Goal: Task Accomplishment & Management: Use online tool/utility

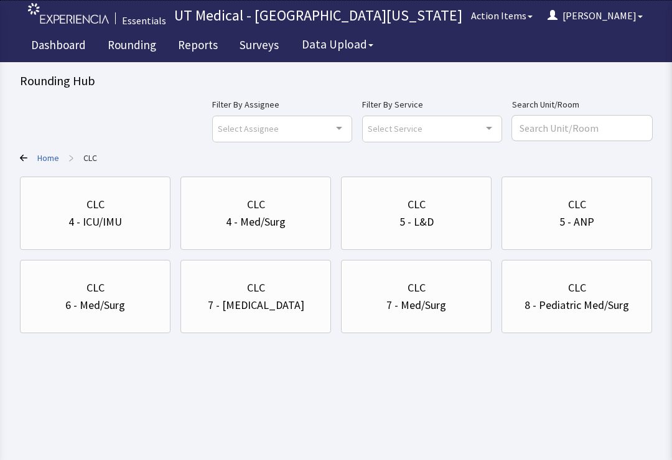
click at [592, 305] on div "8 - Pediatric Med/Surg" at bounding box center [576, 305] width 104 height 17
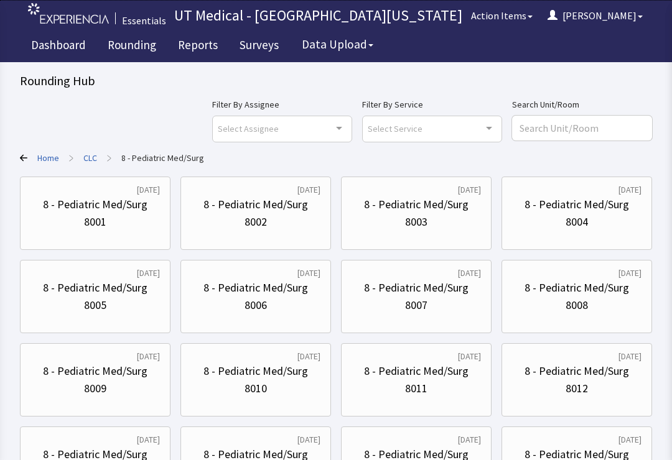
click at [277, 223] on div "8002" at bounding box center [255, 221] width 129 height 17
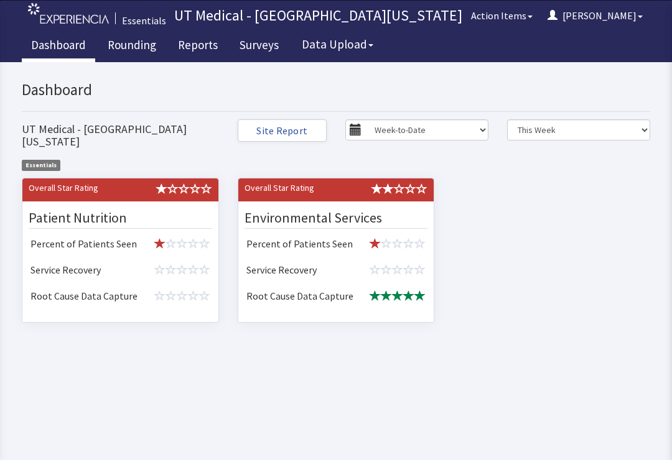
click at [131, 44] on link "Rounding" at bounding box center [131, 46] width 67 height 31
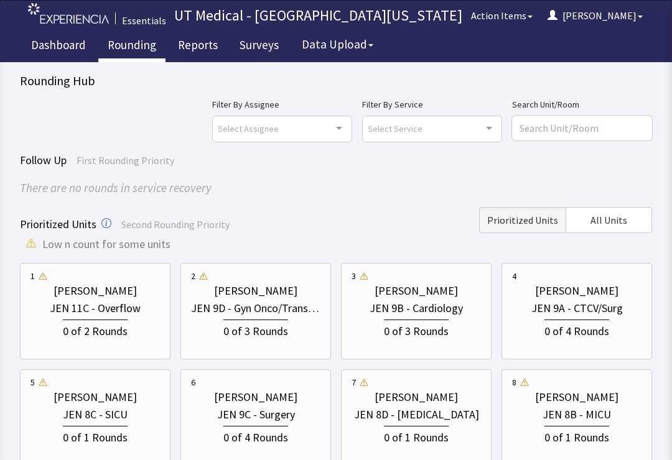
click at [633, 215] on button "All Units" at bounding box center [608, 220] width 86 height 26
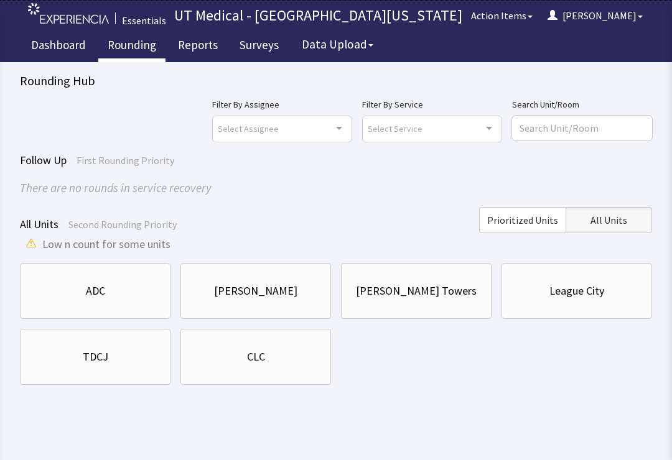
click at [303, 364] on div "CLC" at bounding box center [255, 356] width 129 height 17
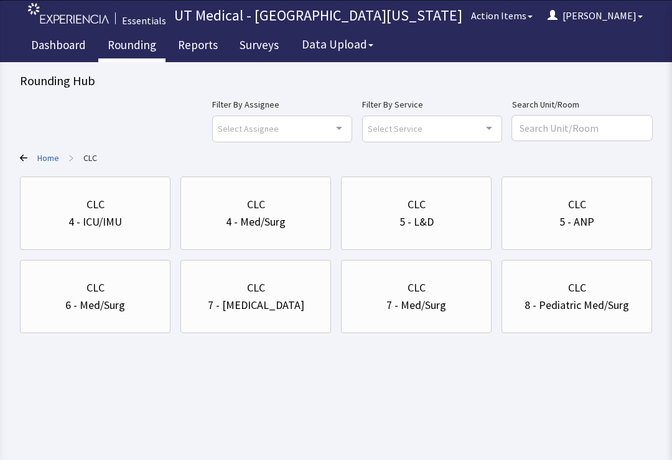
click at [610, 307] on div "8 - Pediatric Med/Surg" at bounding box center [576, 305] width 104 height 17
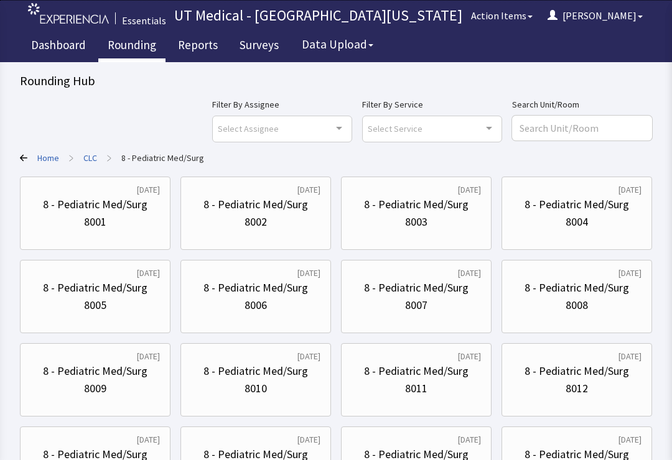
click at [276, 208] on div "8 - Pediatric Med/Surg" at bounding box center [255, 204] width 104 height 17
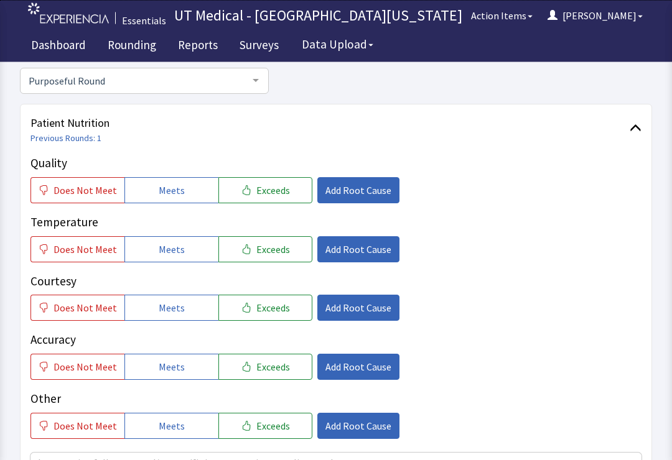
click at [177, 245] on span "Meets" at bounding box center [172, 249] width 26 height 15
click at [170, 304] on span "Meets" at bounding box center [172, 307] width 26 height 15
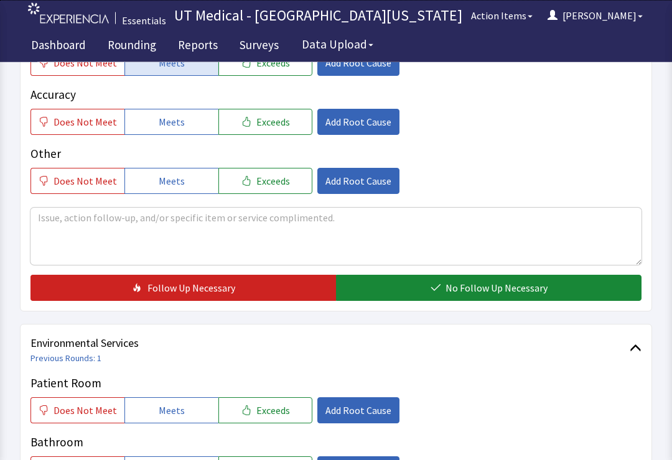
click at [499, 292] on span "No Follow Up Necessary" at bounding box center [496, 288] width 102 height 15
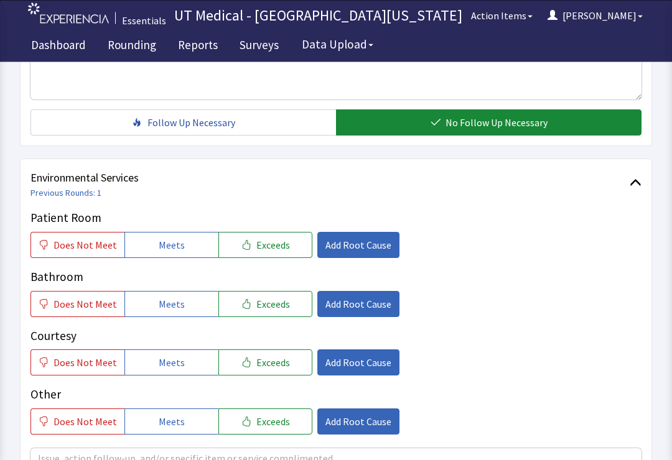
click at [175, 238] on span "Meets" at bounding box center [172, 245] width 26 height 15
click at [184, 302] on button "Meets" at bounding box center [171, 304] width 94 height 26
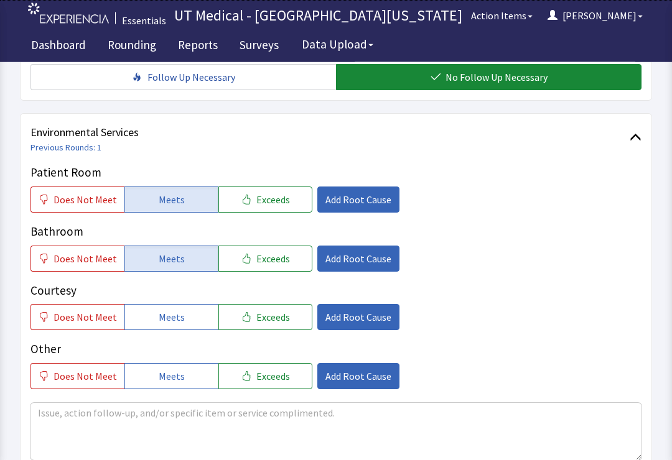
scroll to position [573, 0]
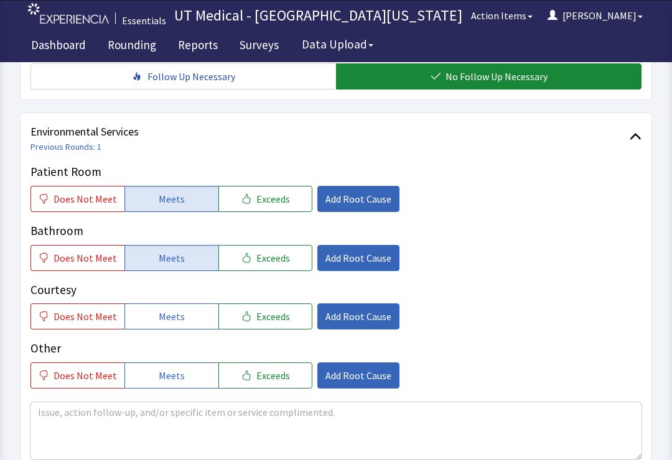
click at [183, 312] on button "Meets" at bounding box center [171, 316] width 94 height 26
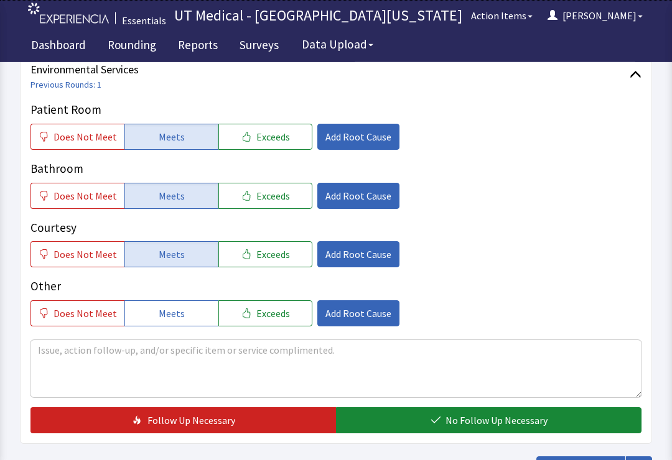
scroll to position [637, 0]
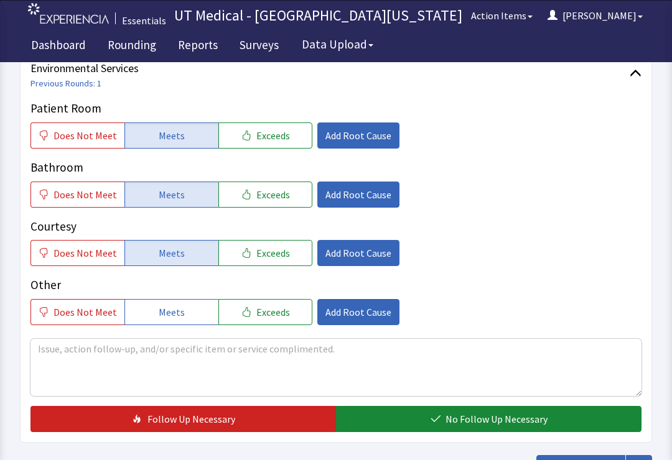
click at [508, 423] on span "No Follow Up Necessary" at bounding box center [496, 419] width 102 height 15
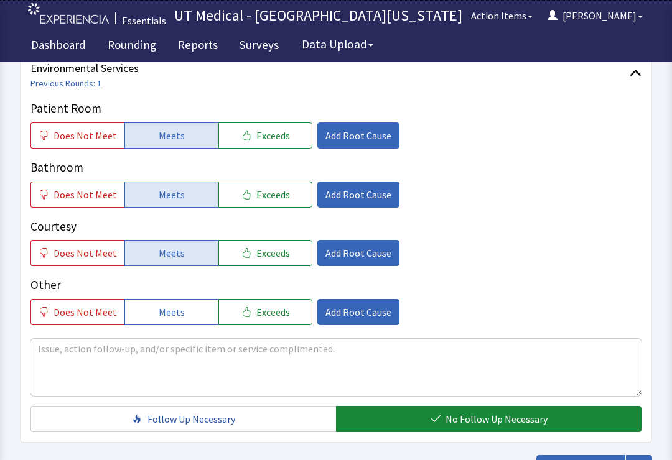
click at [583, 459] on span "Submit Round" at bounding box center [586, 468] width 60 height 15
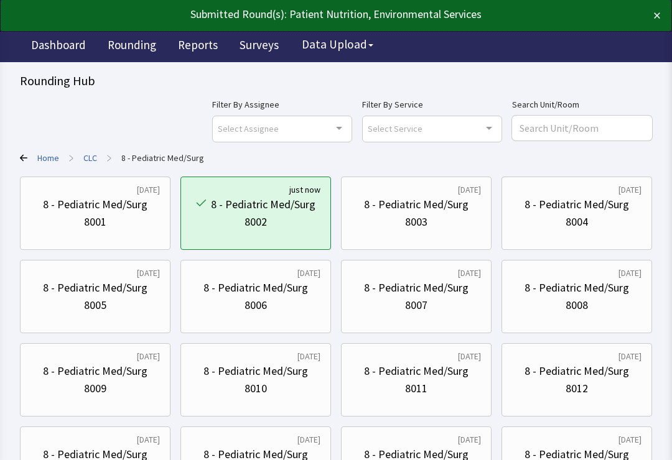
click at [269, 302] on div "8006" at bounding box center [255, 305] width 129 height 17
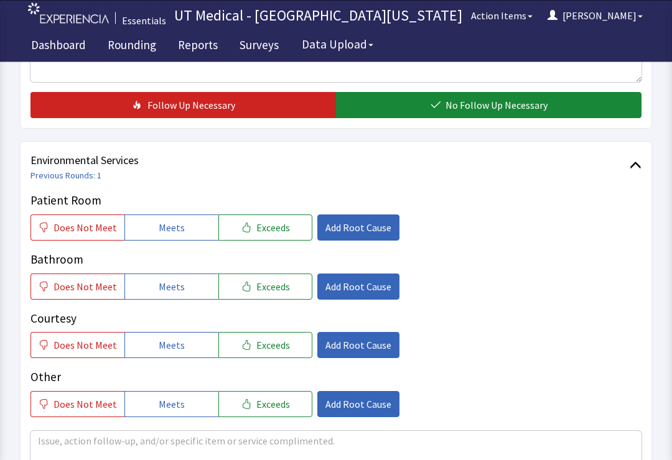
scroll to position [551, 0]
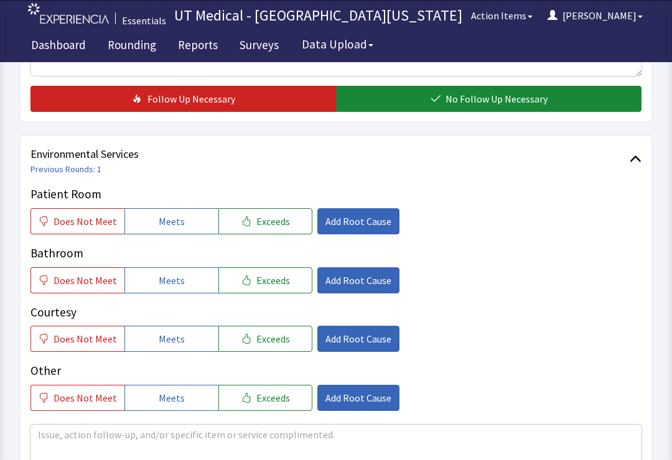
click at [165, 212] on button "Meets" at bounding box center [171, 221] width 94 height 26
click at [176, 270] on button "Meets" at bounding box center [171, 280] width 94 height 26
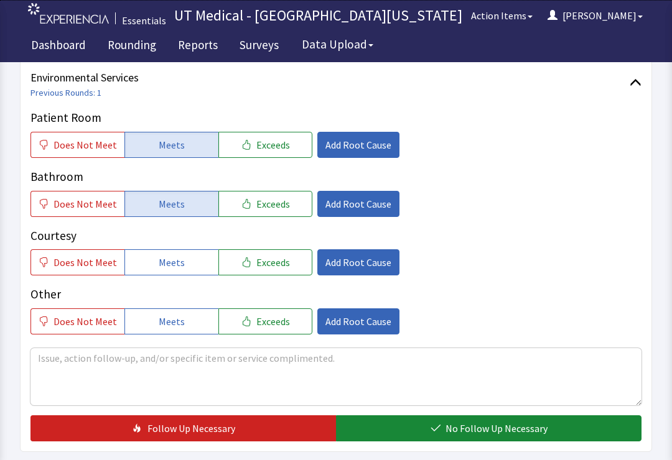
scroll to position [630, 0]
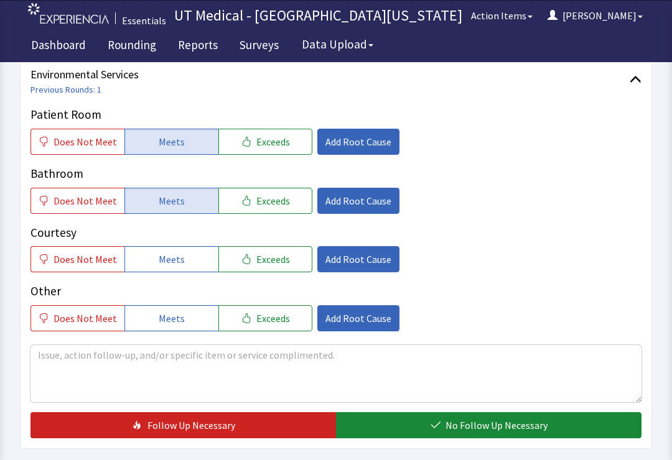
click at [472, 426] on span "No Follow Up Necessary" at bounding box center [496, 425] width 102 height 15
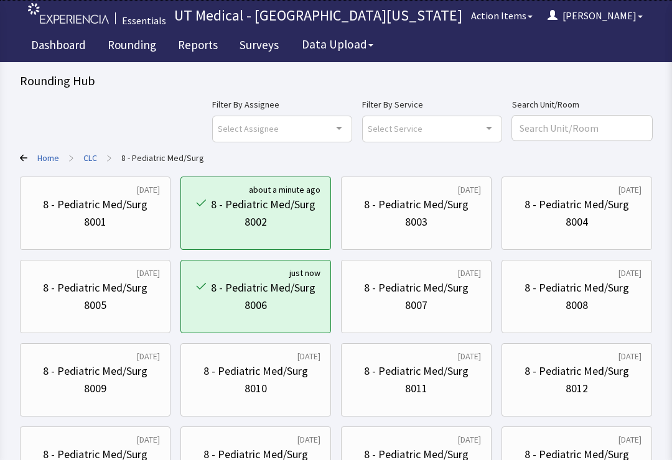
click at [439, 298] on div "8007" at bounding box center [415, 305] width 129 height 17
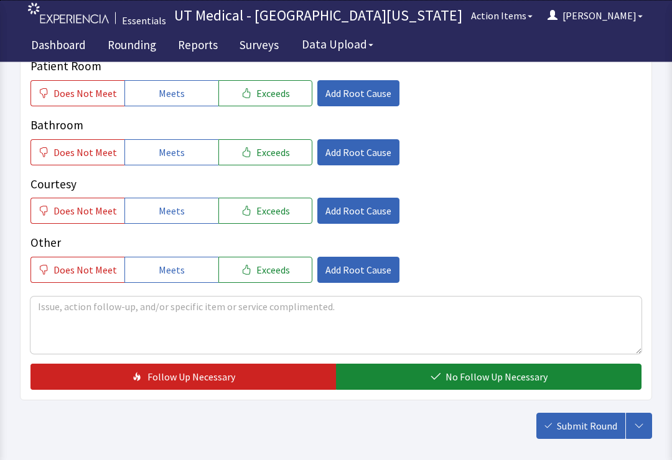
click at [182, 98] on button "Meets" at bounding box center [171, 94] width 94 height 26
click at [179, 156] on button "Meets" at bounding box center [171, 152] width 94 height 26
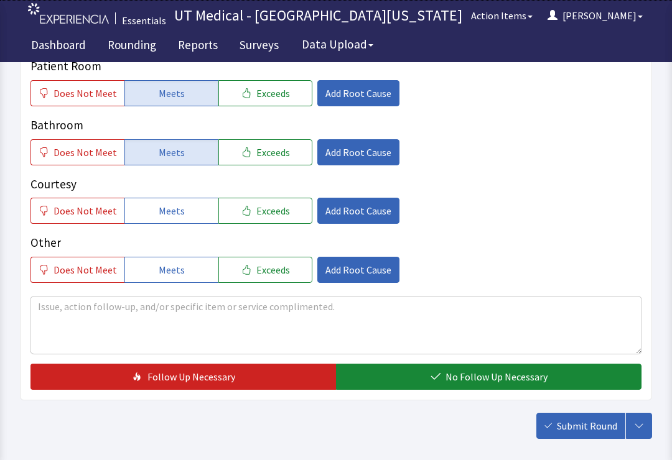
click at [182, 210] on button "Meets" at bounding box center [171, 211] width 94 height 26
click at [354, 210] on span "Add Root Cause" at bounding box center [358, 210] width 66 height 15
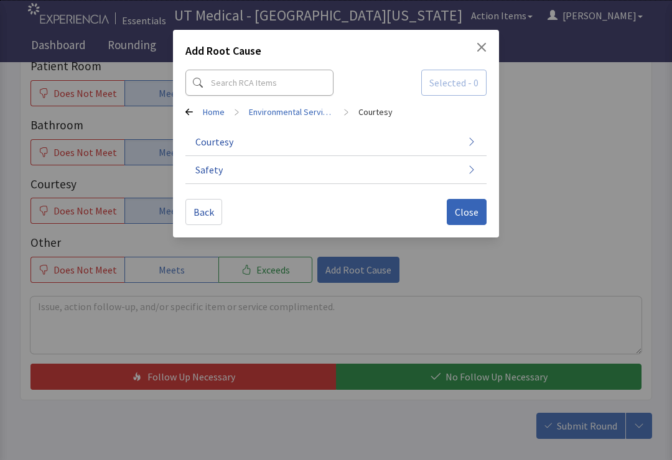
click at [475, 139] on icon "button" at bounding box center [471, 142] width 10 height 10
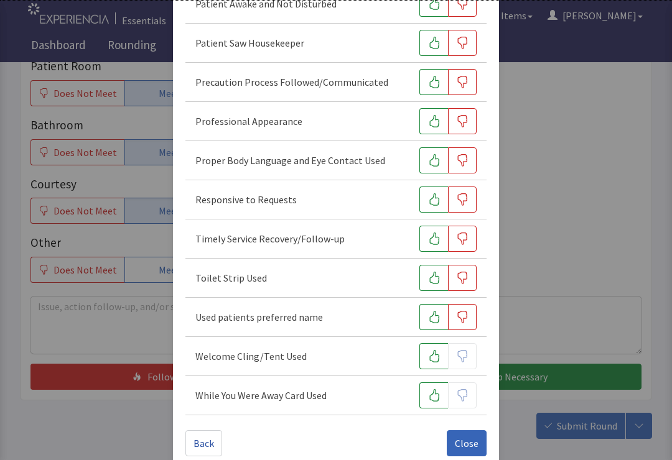
scroll to position [574, 0]
click at [433, 396] on icon "button" at bounding box center [434, 396] width 12 height 12
click at [423, 276] on button "button" at bounding box center [433, 278] width 29 height 26
click at [468, 440] on span "Close" at bounding box center [467, 443] width 24 height 15
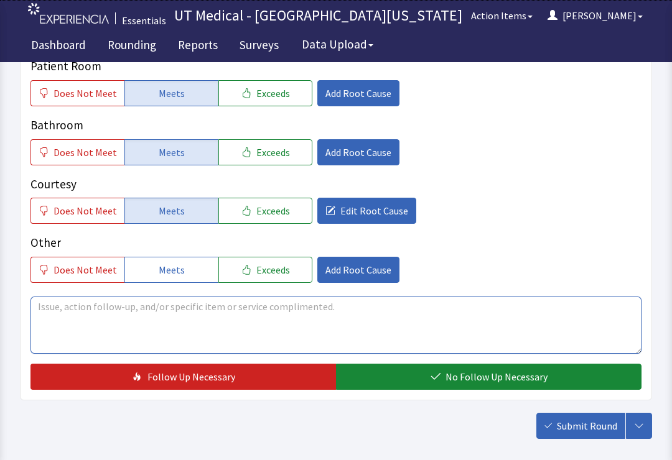
click at [365, 318] on textarea at bounding box center [335, 325] width 611 height 57
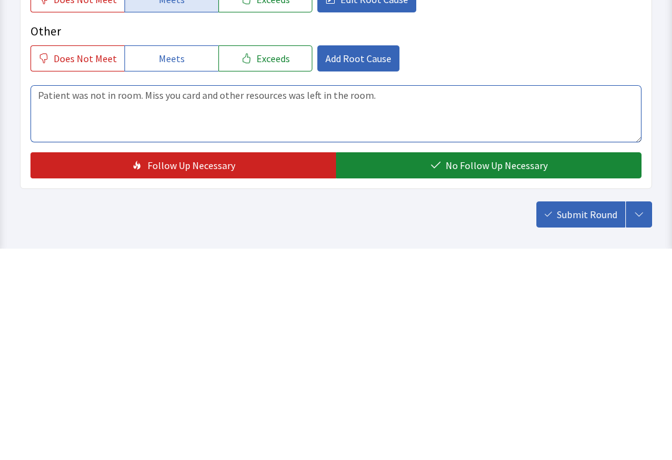
type textarea "Patient was not in room. Miss you card and other resources was left in the room."
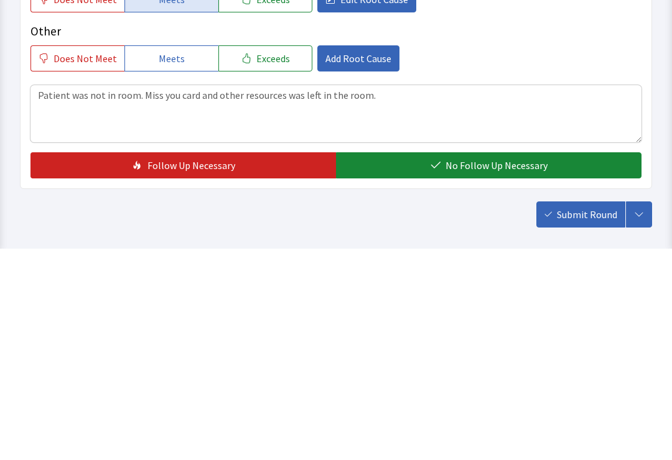
click at [489, 364] on button "No Follow Up Necessary" at bounding box center [488, 377] width 305 height 26
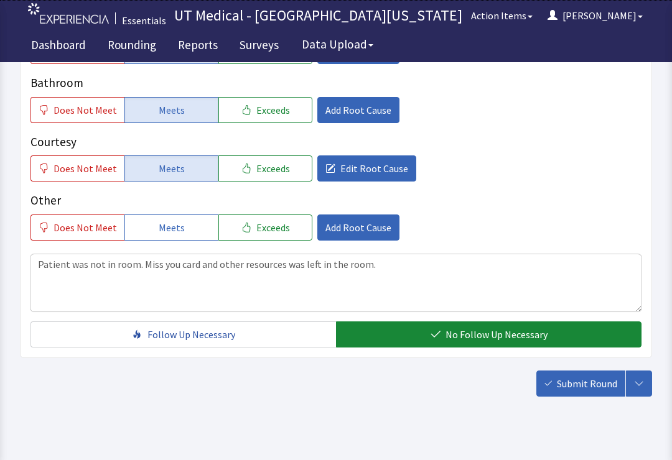
click at [578, 386] on span "Submit Round" at bounding box center [586, 383] width 60 height 15
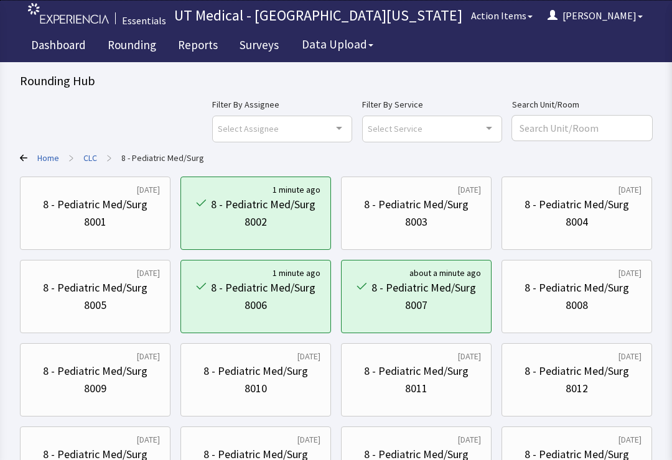
click at [91, 159] on link "CLC" at bounding box center [90, 158] width 14 height 12
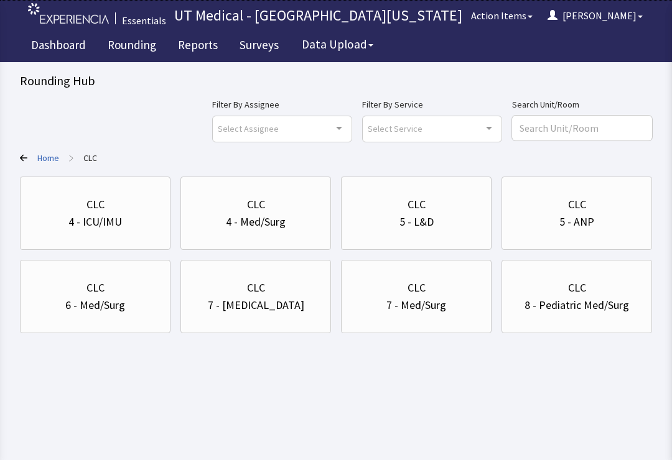
click at [411, 313] on div "7 - Med/Surg" at bounding box center [416, 305] width 60 height 17
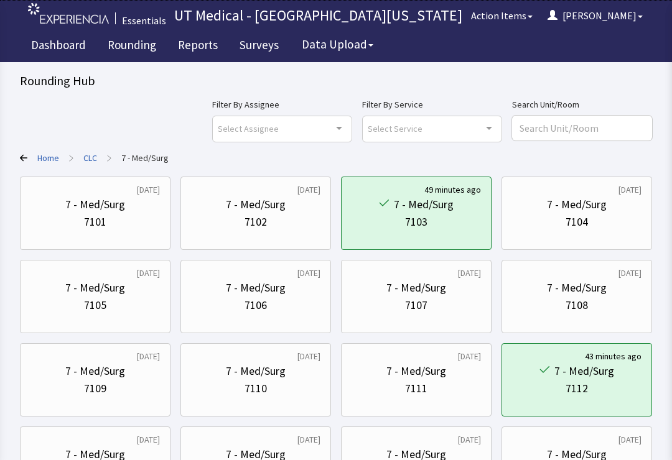
click at [135, 302] on div "7105" at bounding box center [94, 305] width 129 height 17
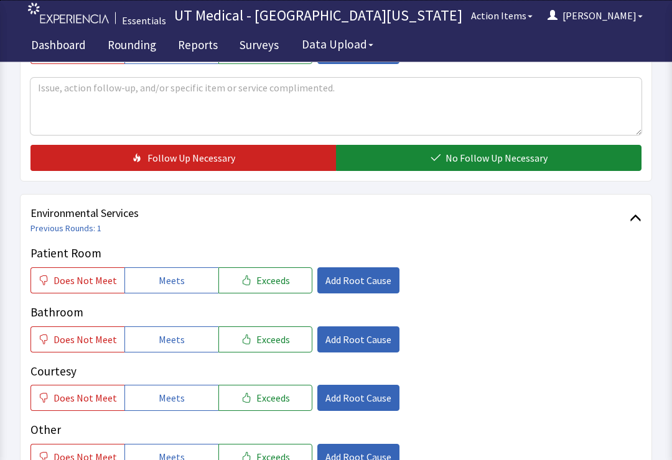
click at [187, 273] on button "Meets" at bounding box center [171, 281] width 94 height 26
click at [172, 338] on span "Meets" at bounding box center [172, 339] width 26 height 15
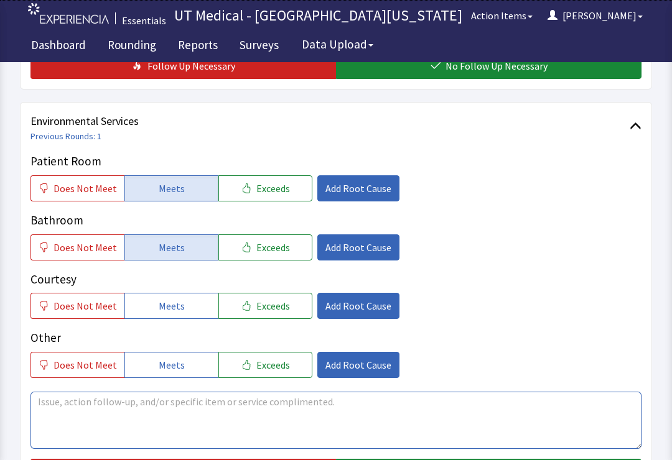
click at [324, 413] on textarea at bounding box center [335, 420] width 611 height 57
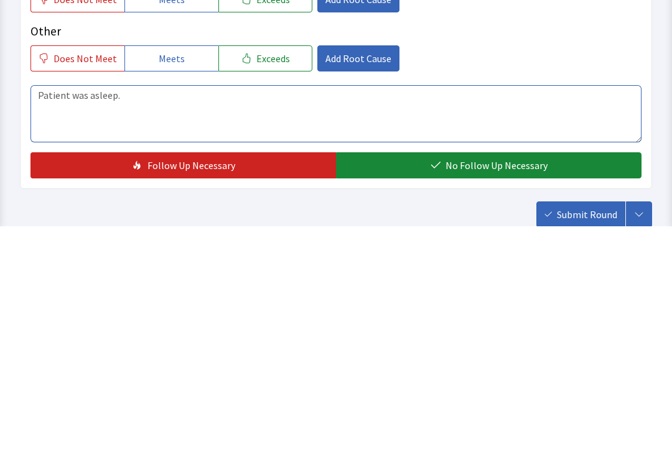
type textarea "Patient was asleep."
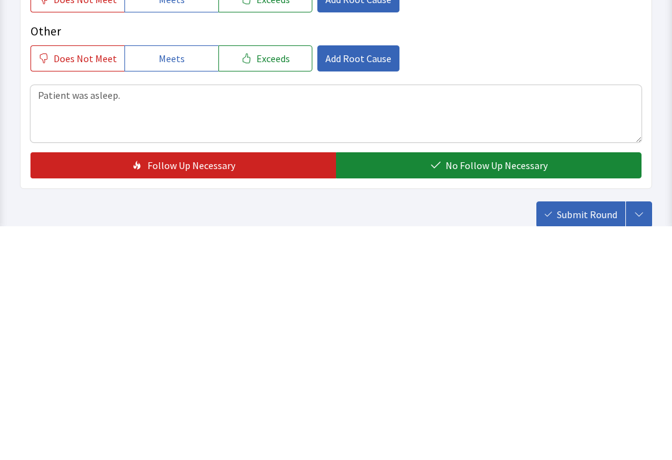
click at [479, 392] on span "No Follow Up Necessary" at bounding box center [496, 399] width 102 height 15
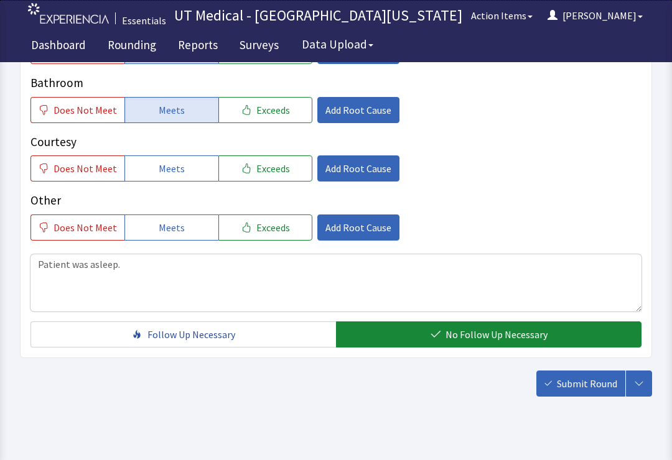
click at [581, 387] on span "Submit Round" at bounding box center [586, 383] width 60 height 15
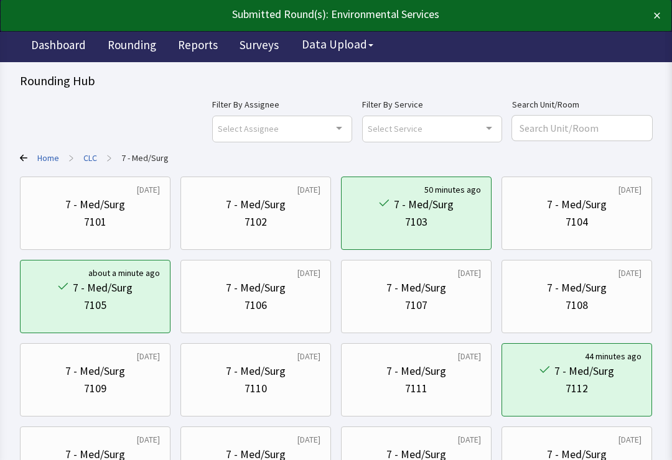
click at [290, 303] on div "7106" at bounding box center [255, 305] width 129 height 17
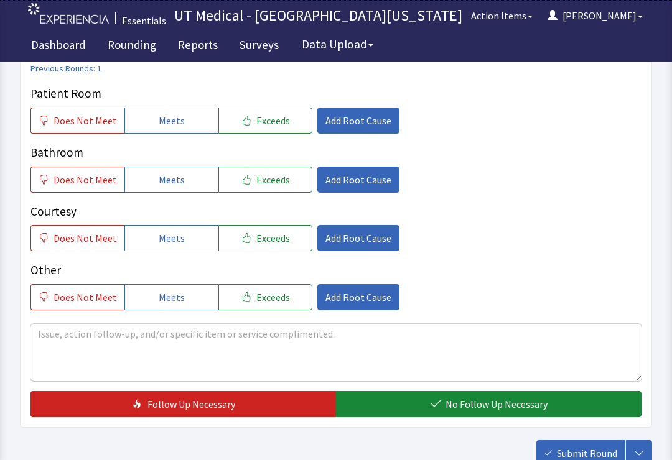
scroll to position [652, 0]
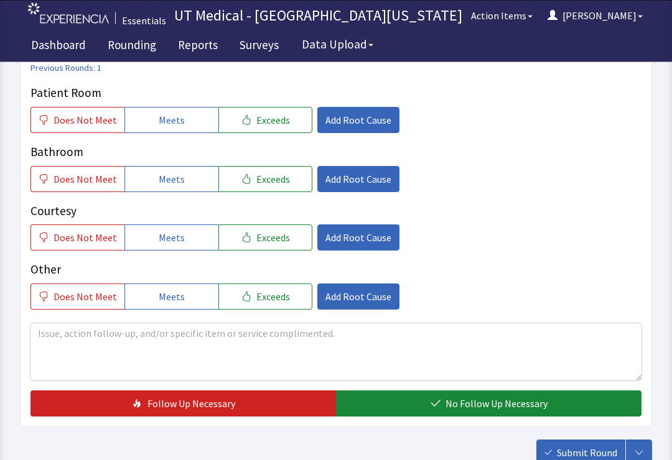
click at [182, 116] on button "Meets" at bounding box center [171, 121] width 94 height 26
click at [182, 177] on button "Meets" at bounding box center [171, 179] width 94 height 26
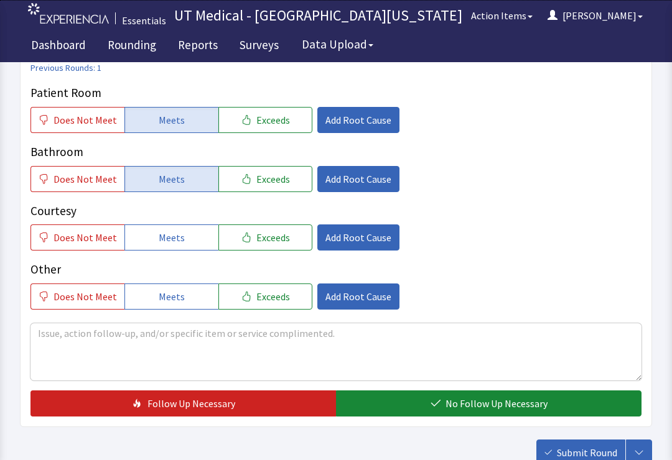
click at [343, 241] on span "Add Root Cause" at bounding box center [358, 237] width 66 height 15
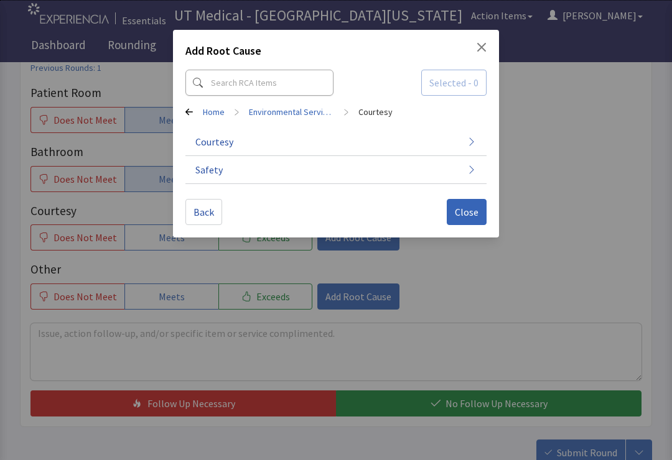
click at [351, 150] on button "Courtesy" at bounding box center [335, 142] width 301 height 28
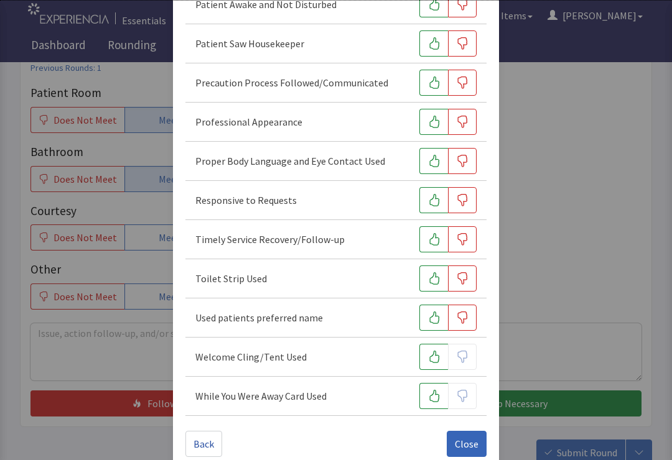
scroll to position [574, 0]
click at [422, 400] on button "button" at bounding box center [433, 396] width 29 height 26
click at [468, 441] on span "Close" at bounding box center [467, 443] width 24 height 15
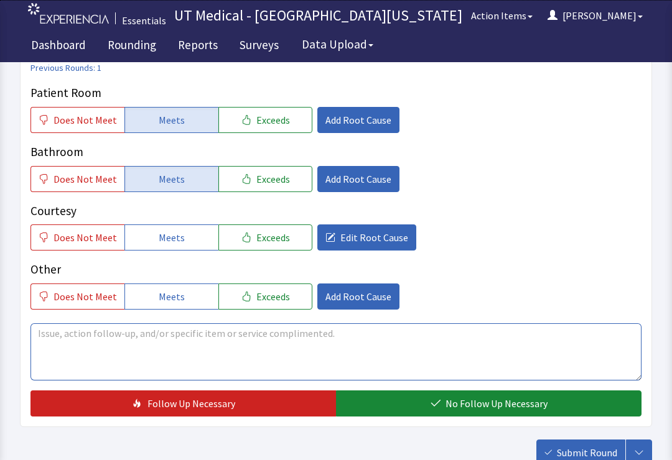
click at [249, 343] on textarea at bounding box center [335, 351] width 611 height 57
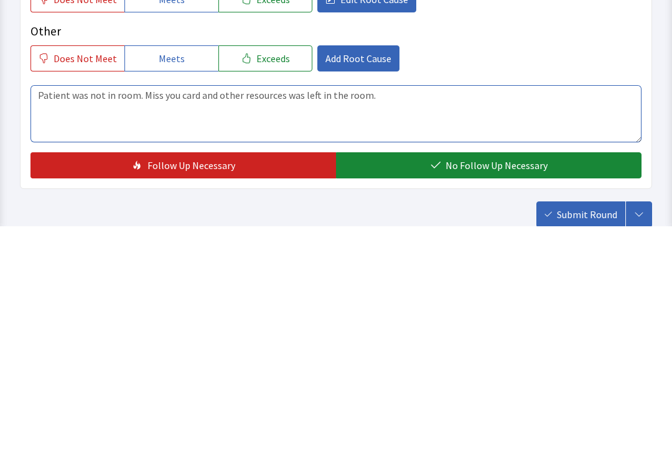
type textarea "Patient was not in room. Miss you card and other resources was left in the room."
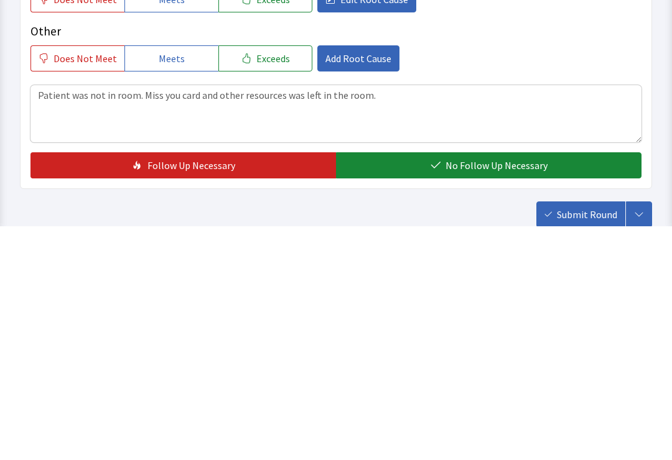
click at [450, 392] on span "No Follow Up Necessary" at bounding box center [496, 399] width 102 height 15
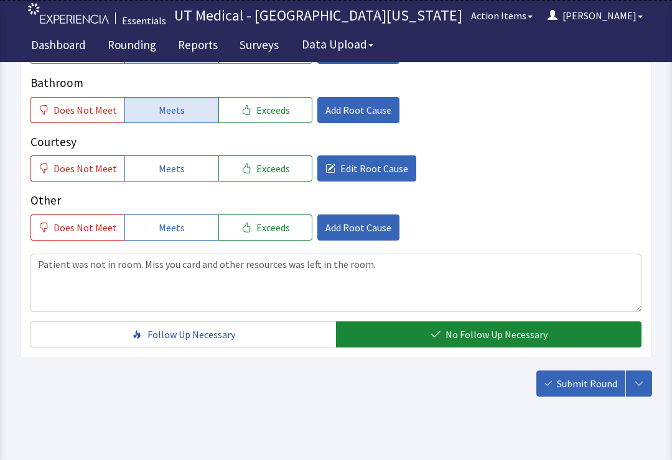
click at [573, 381] on span "Submit Round" at bounding box center [586, 383] width 60 height 15
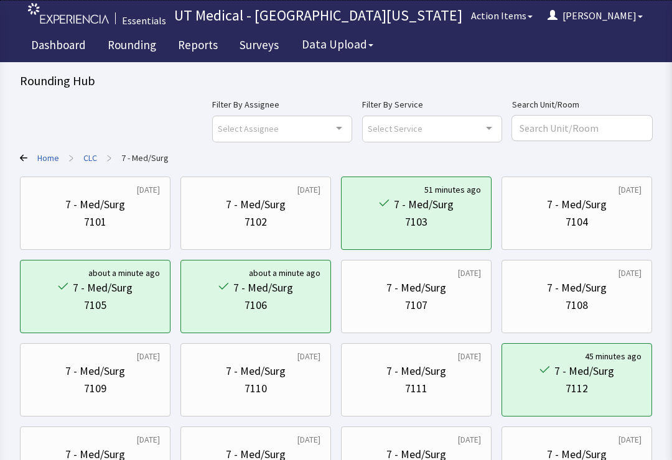
click at [627, 11] on button "[PERSON_NAME]" at bounding box center [595, 15] width 110 height 25
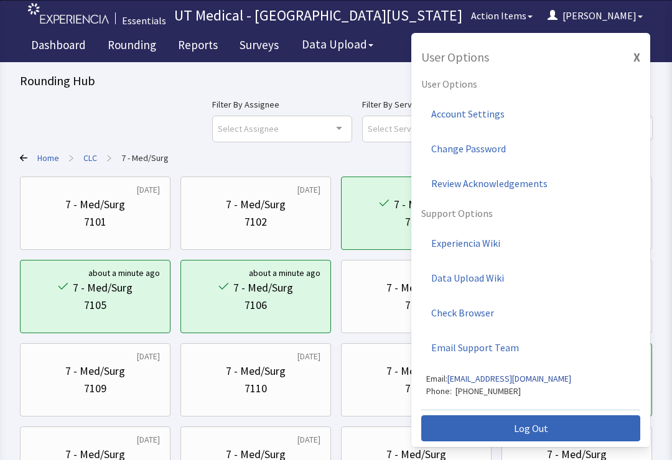
click at [544, 422] on span "Log Out" at bounding box center [531, 428] width 34 height 15
